Goal: Find specific page/section: Find specific page/section

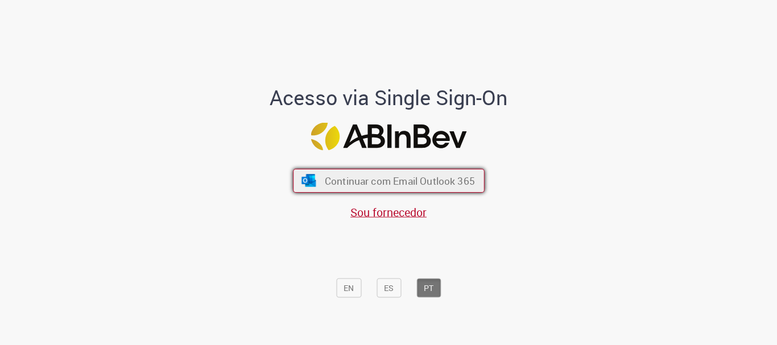
click at [407, 184] on span "Continuar com Email Outlook 365" at bounding box center [399, 181] width 150 height 13
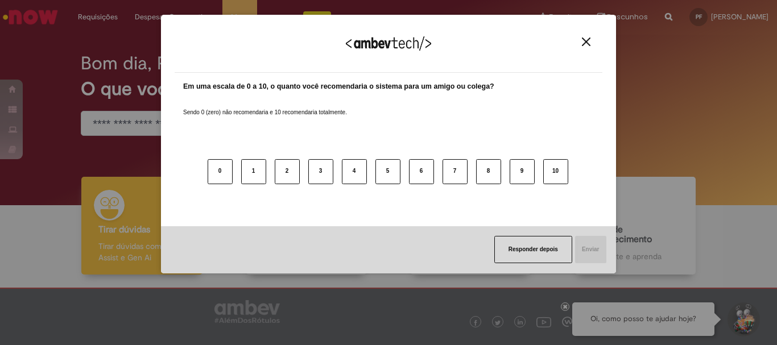
click at [601, 42] on div "Agradecemos seu feedback!" at bounding box center [389, 50] width 428 height 44
click at [585, 42] on img "Close" at bounding box center [586, 42] width 9 height 9
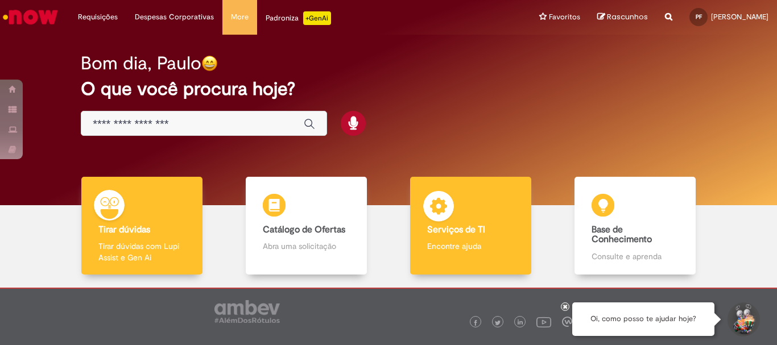
click at [457, 220] on div "Serviços de TI Serviços de TI Encontre ajuda" at bounding box center [470, 226] width 121 height 98
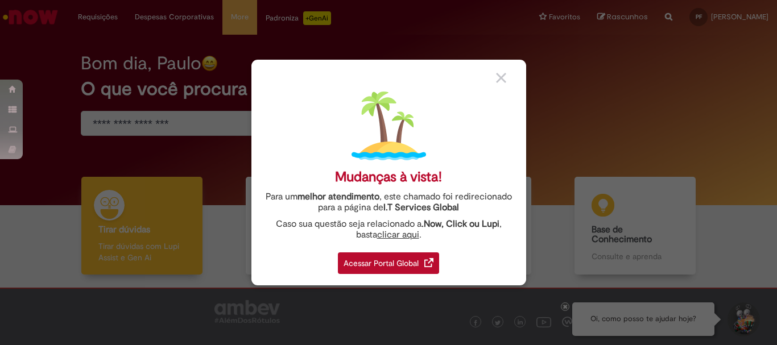
click at [400, 263] on div "Acessar Portal Global" at bounding box center [388, 264] width 101 height 22
